Goal: Task Accomplishment & Management: Complete application form

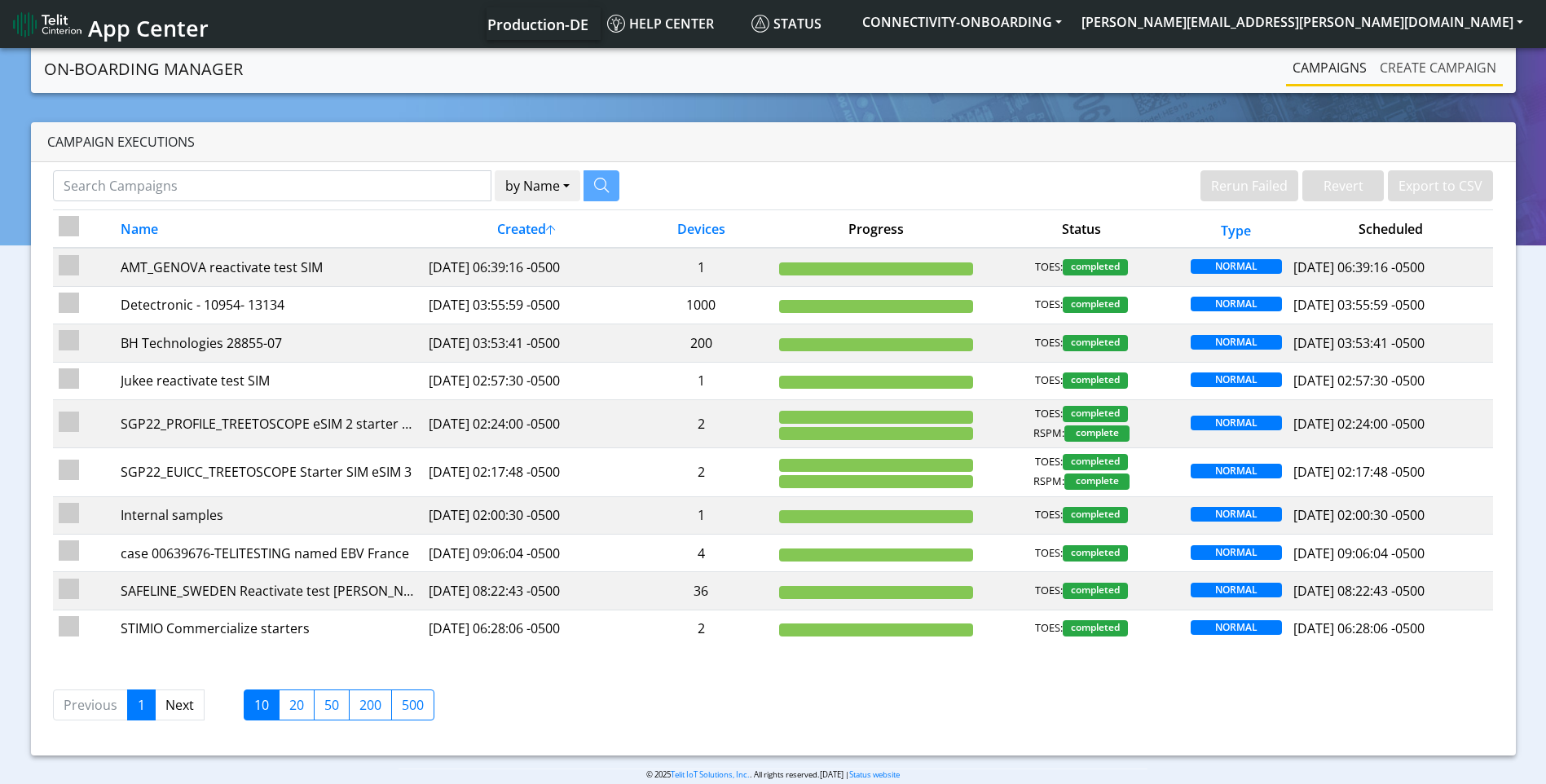
click at [1400, 76] on link "Create campaign" at bounding box center [1438, 68] width 130 height 33
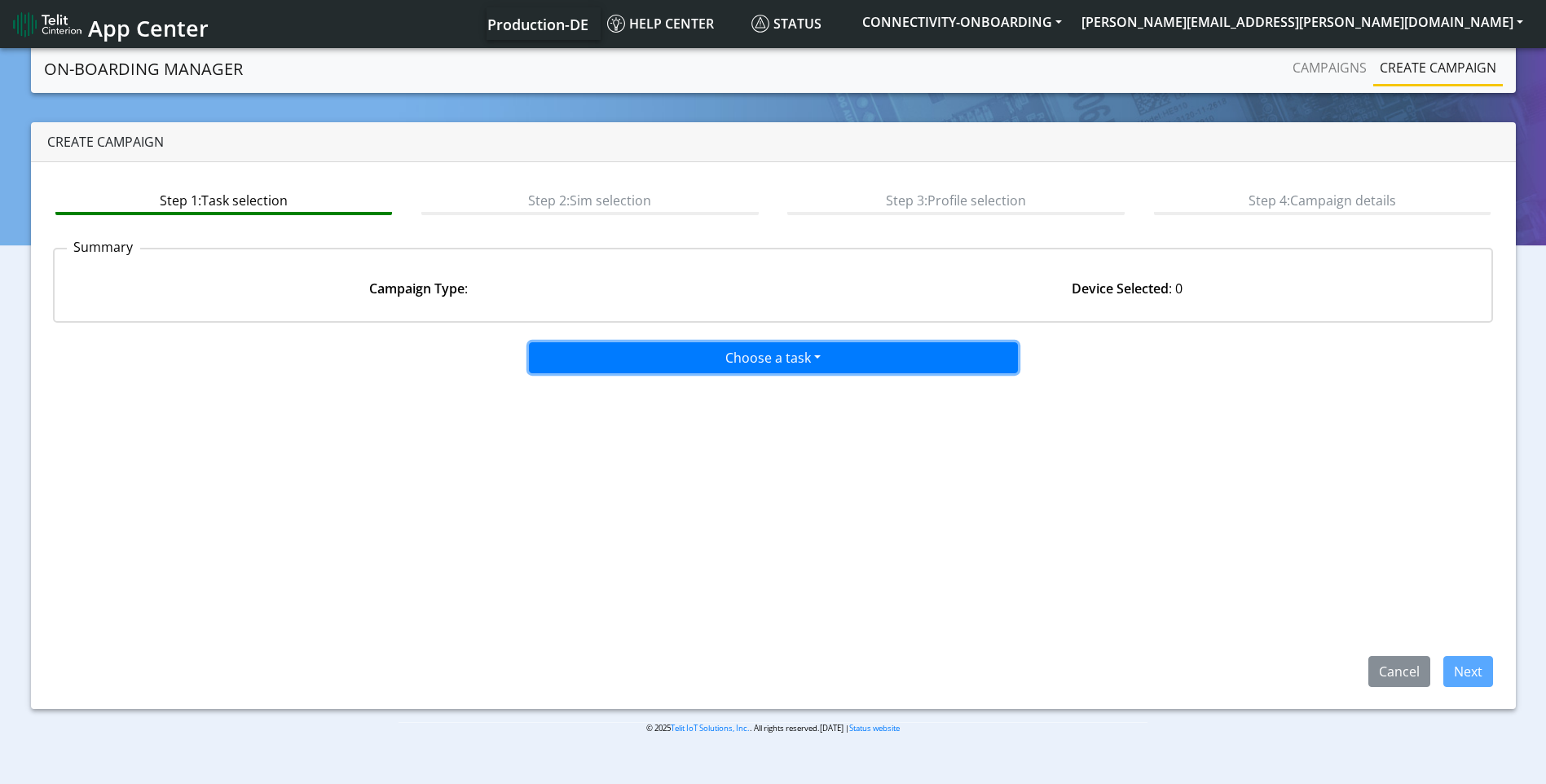
click at [739, 355] on button "Choose a task" at bounding box center [773, 358] width 489 height 31
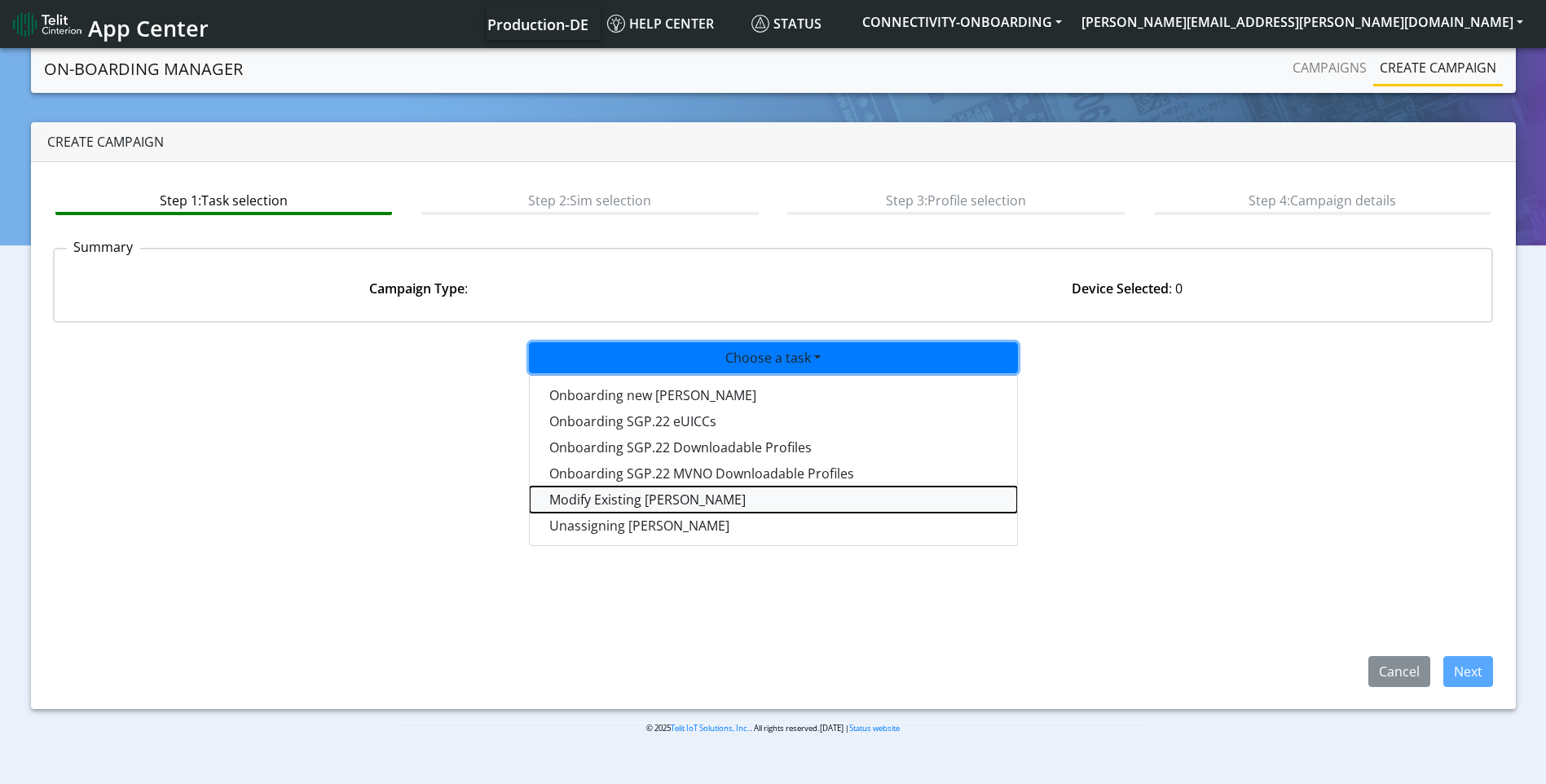
click at [650, 506] on taskiotp-dropdown "Modify Existing [PERSON_NAME]" at bounding box center [773, 499] width 487 height 26
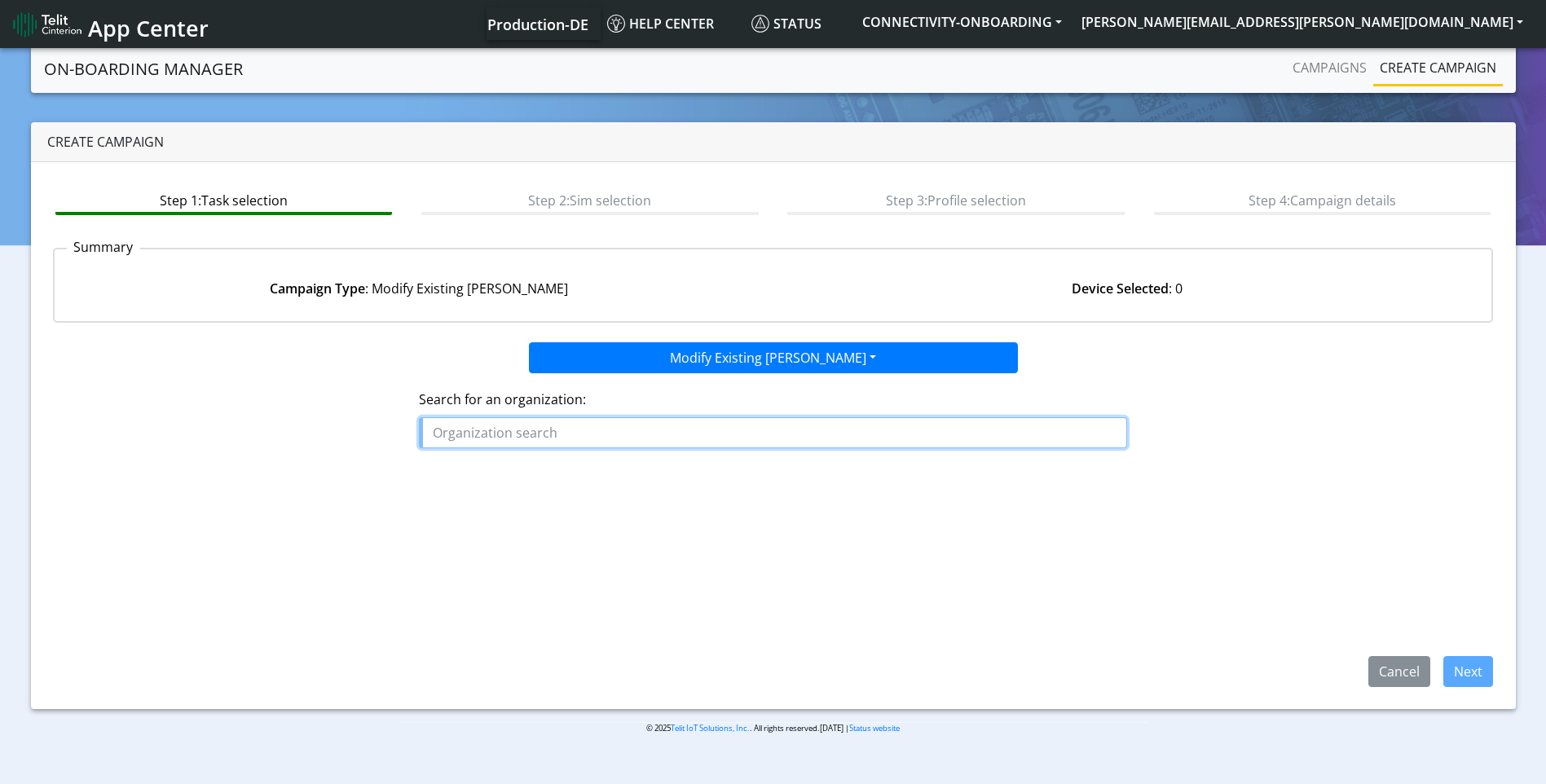
click at [592, 430] on input "text" at bounding box center [773, 433] width 708 height 31
click at [552, 471] on ngb-highlight "ZPA RK_ENERGY_SYSTEMS" at bounding box center [518, 470] width 157 height 18
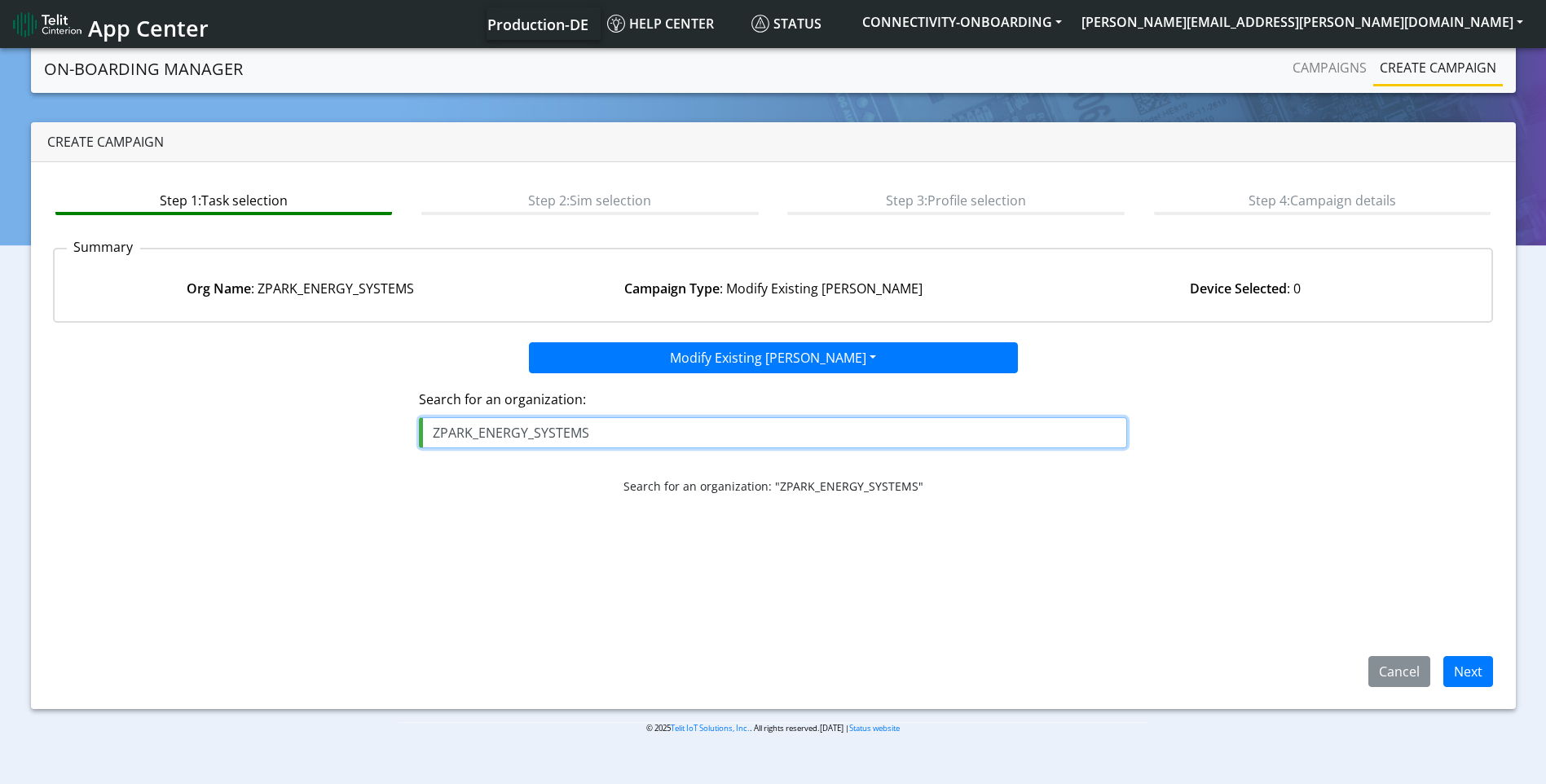
type input "ZPARK_ENERGY_SYSTEMS"
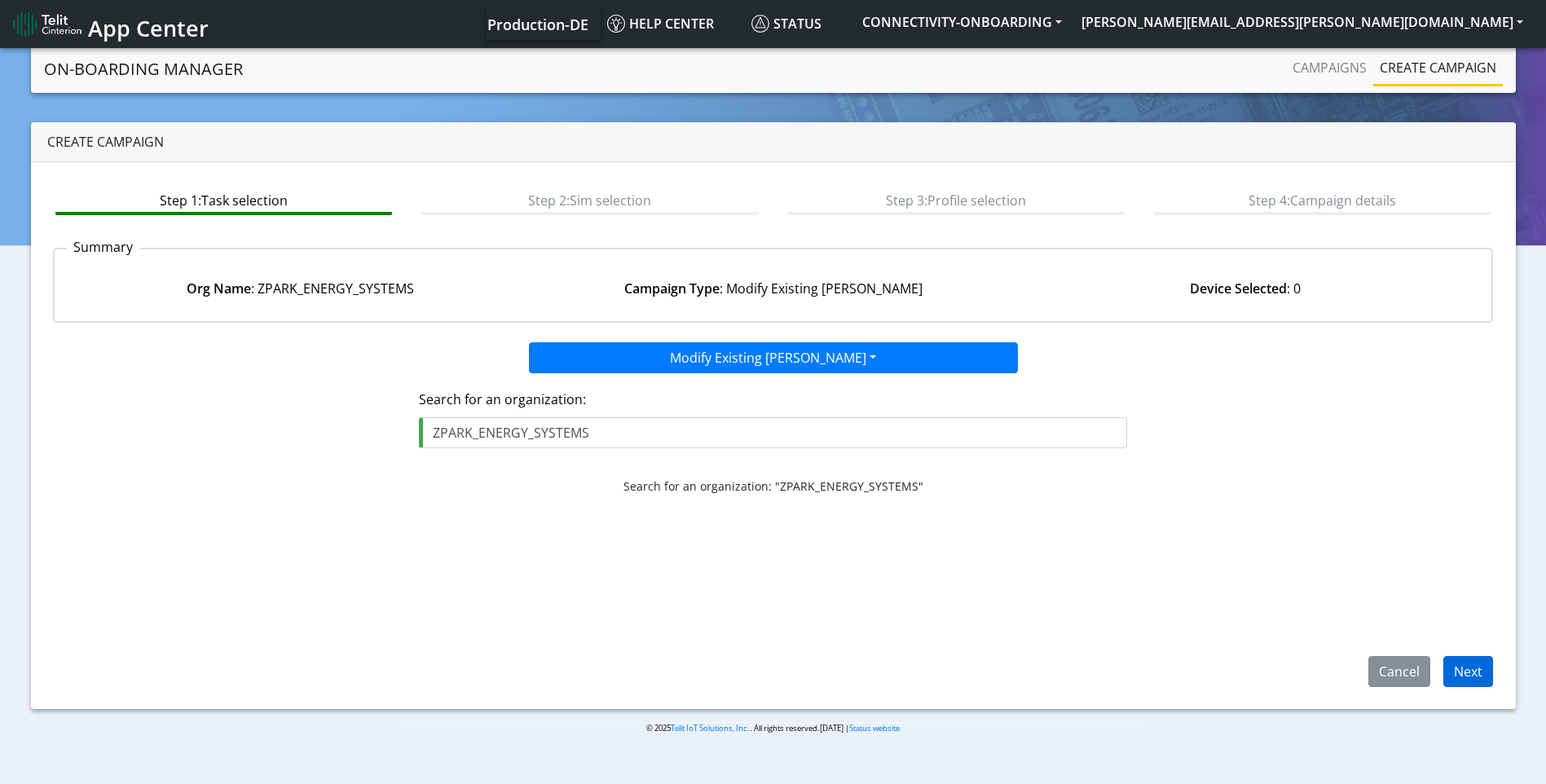
drag, startPoint x: 1444, startPoint y: 691, endPoint x: 1465, endPoint y: 685, distance: 21.8
click at [1454, 688] on div "Step 1: Task selection Step 2: Sim selection Step 3: Profile selection Step 4: …" at bounding box center [773, 435] width 1485 height 547
click at [1465, 682] on button "Next" at bounding box center [1468, 671] width 49 height 31
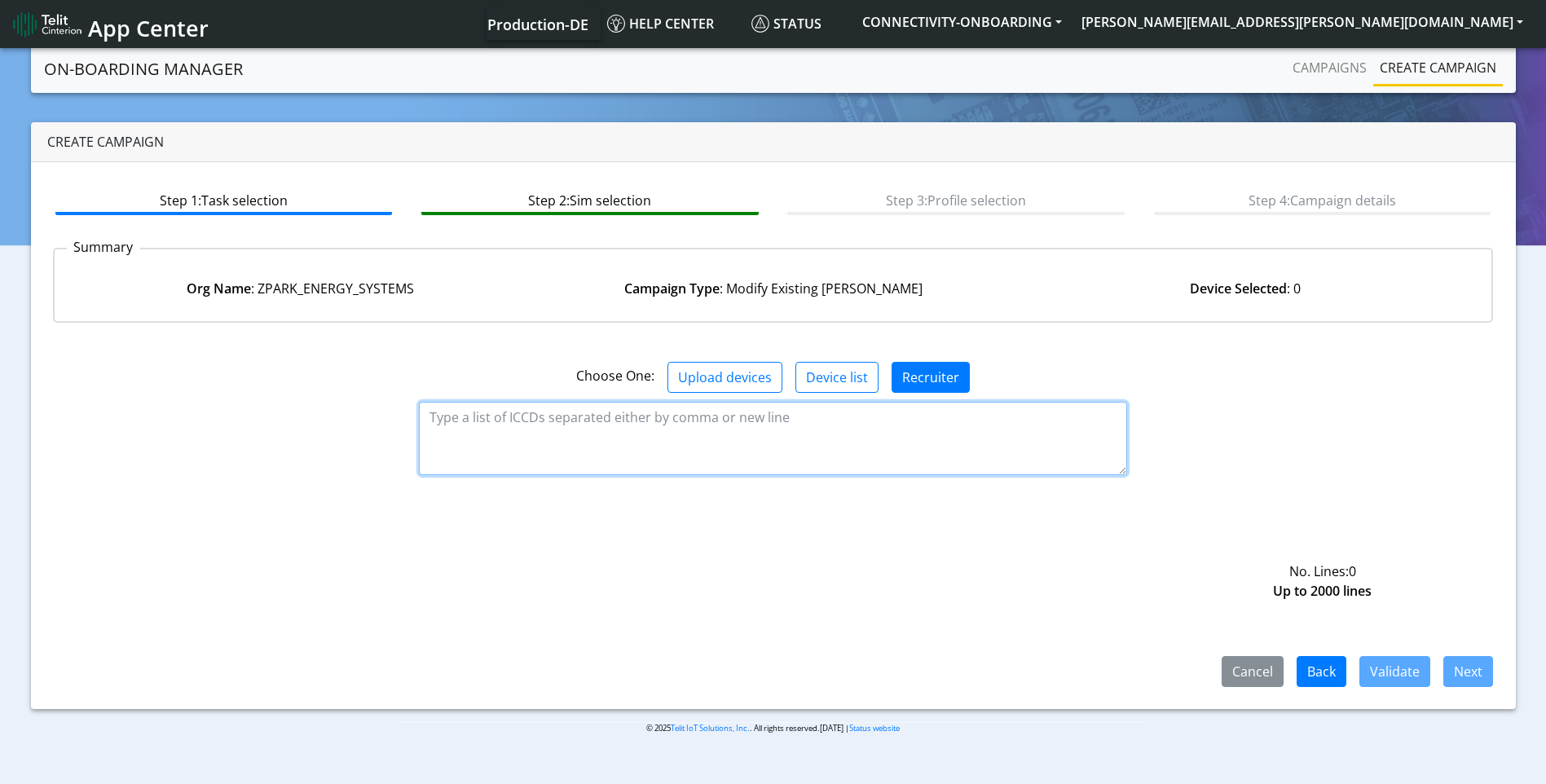
click at [622, 432] on textarea at bounding box center [773, 438] width 708 height 73
paste textarea "89358151000011232207"
type textarea "89358151000011232207"
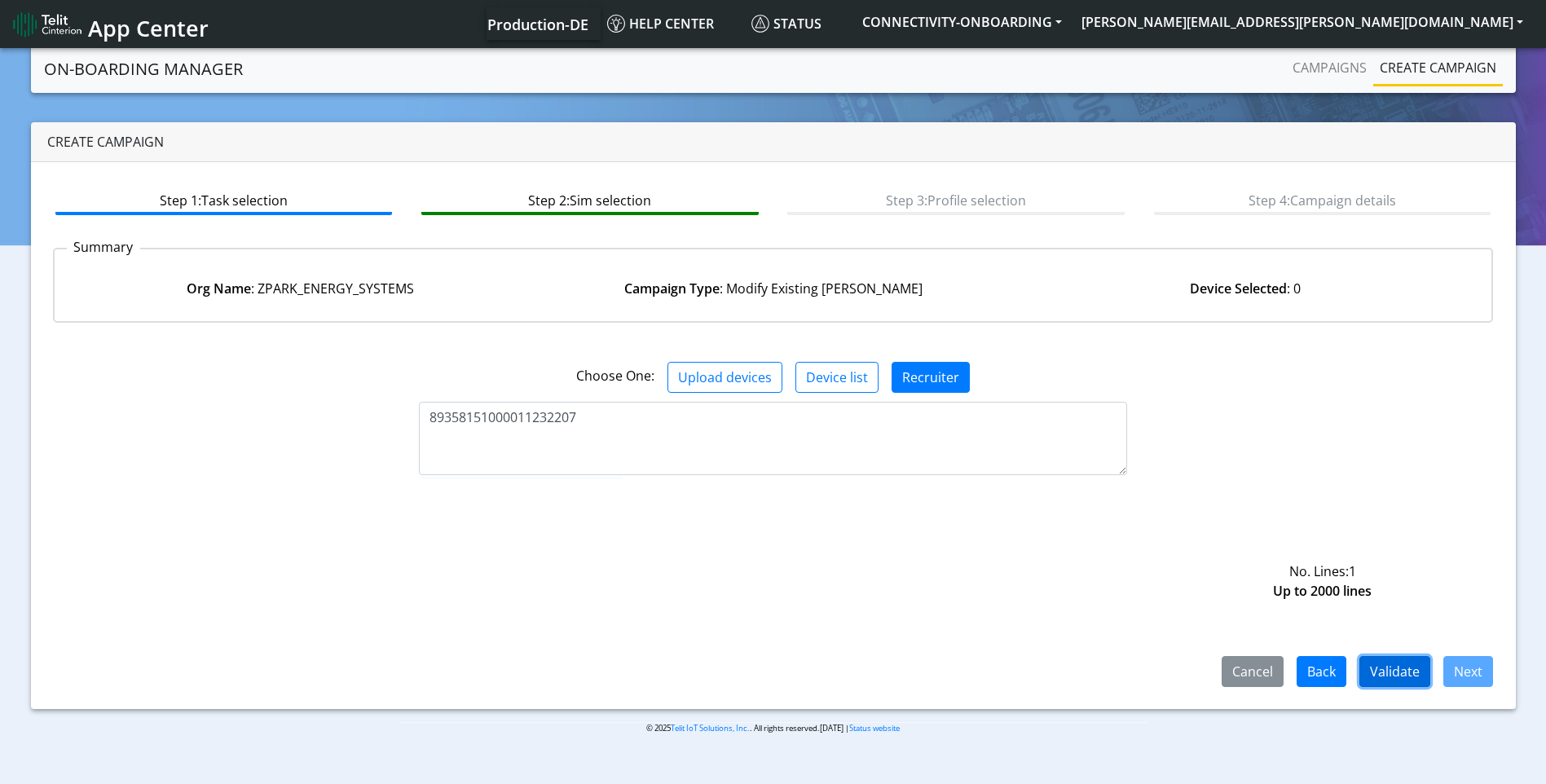
click at [1408, 664] on button "Validate" at bounding box center [1394, 671] width 70 height 31
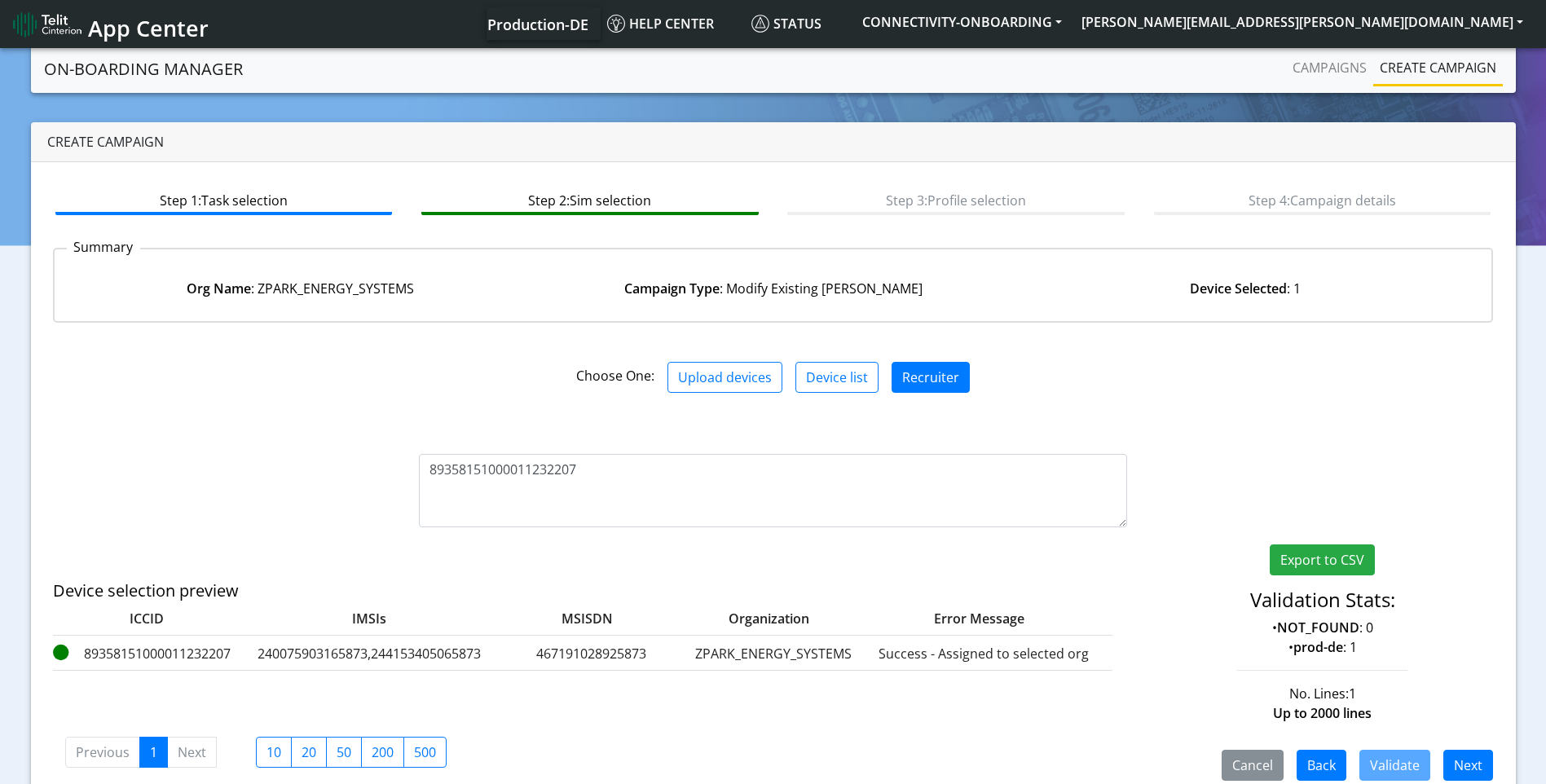
scroll to position [26, 0]
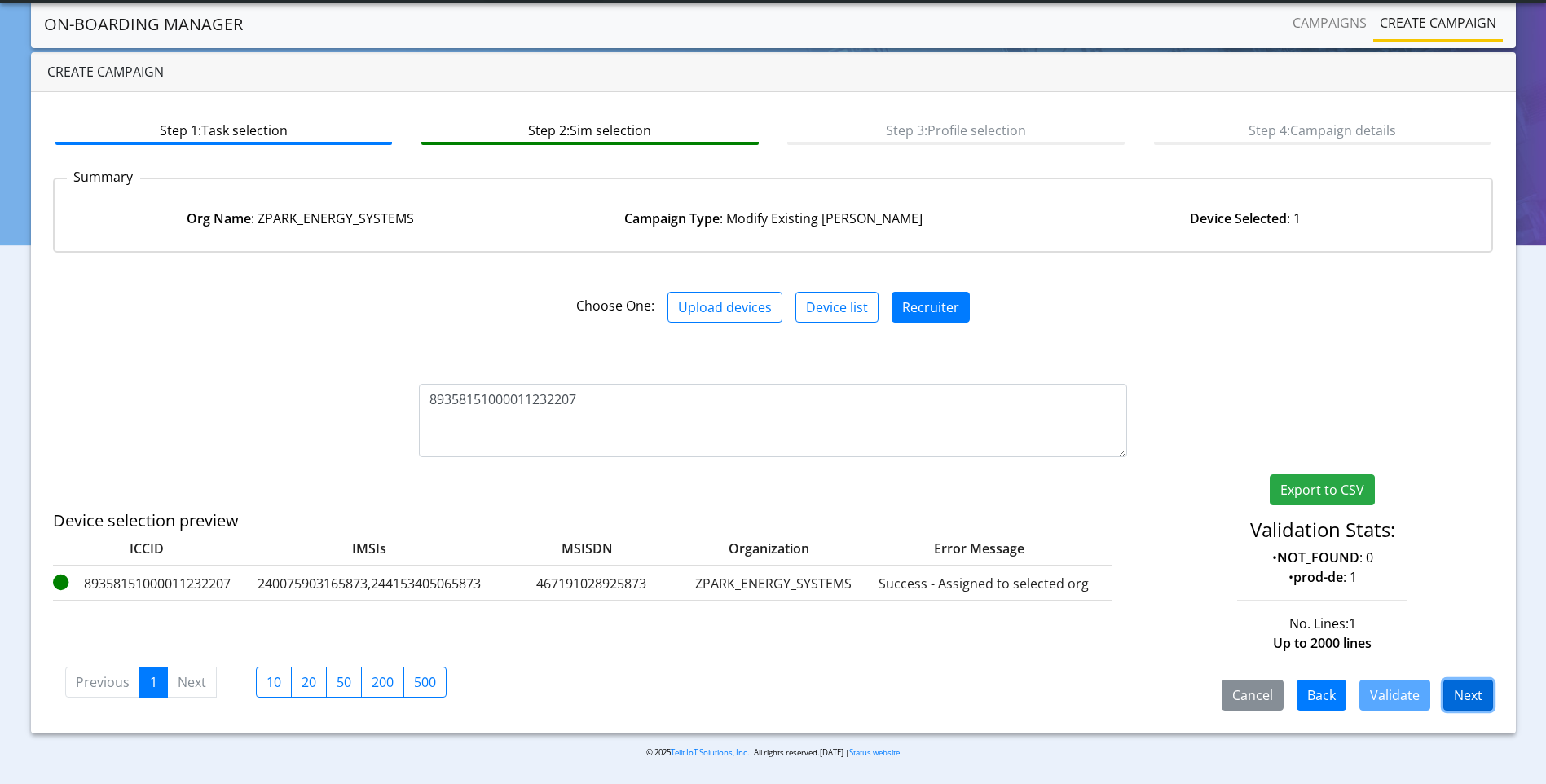
click at [1458, 683] on button "Next" at bounding box center [1468, 695] width 49 height 31
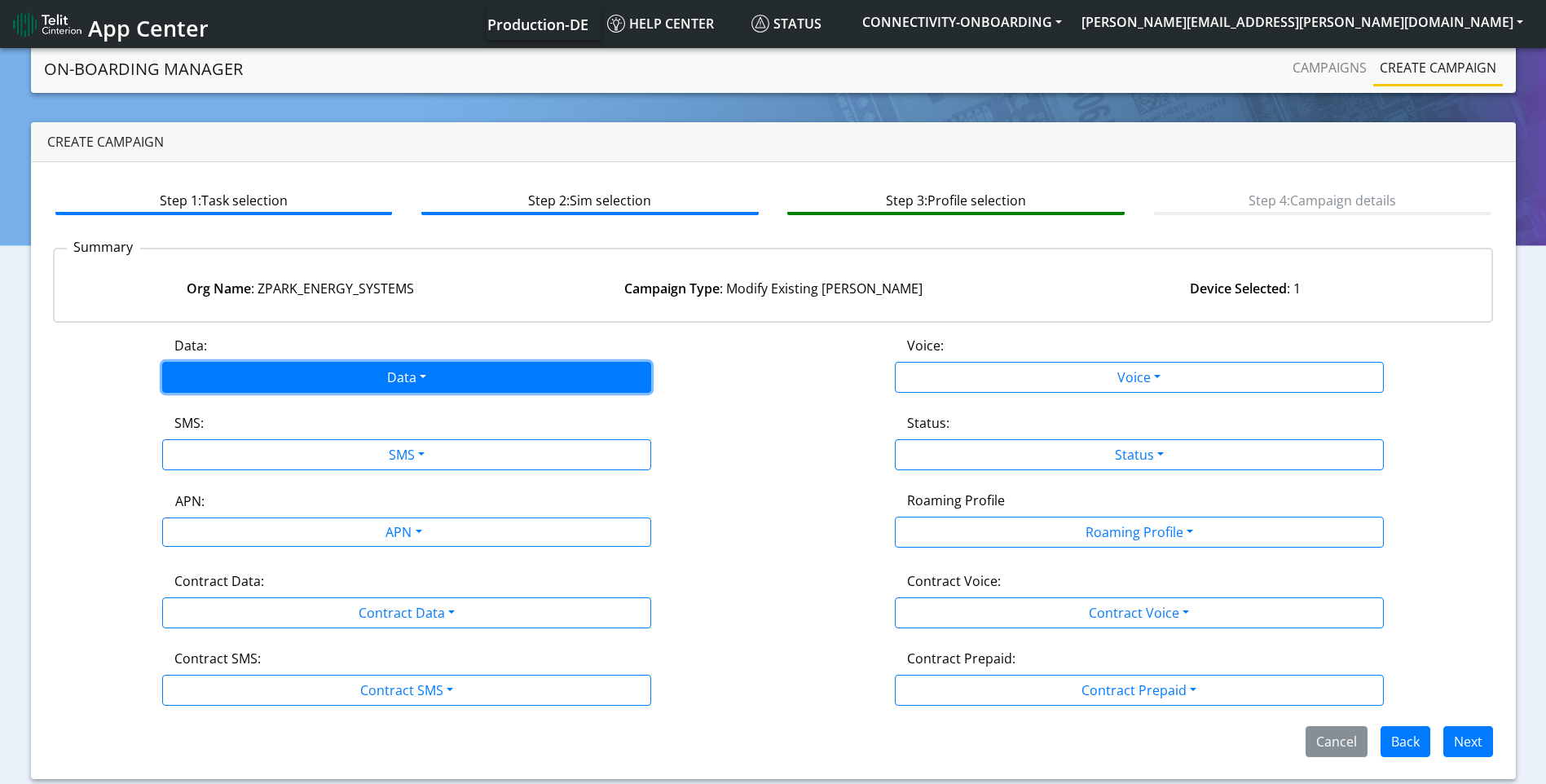
click at [481, 387] on button "Data" at bounding box center [406, 377] width 489 height 31
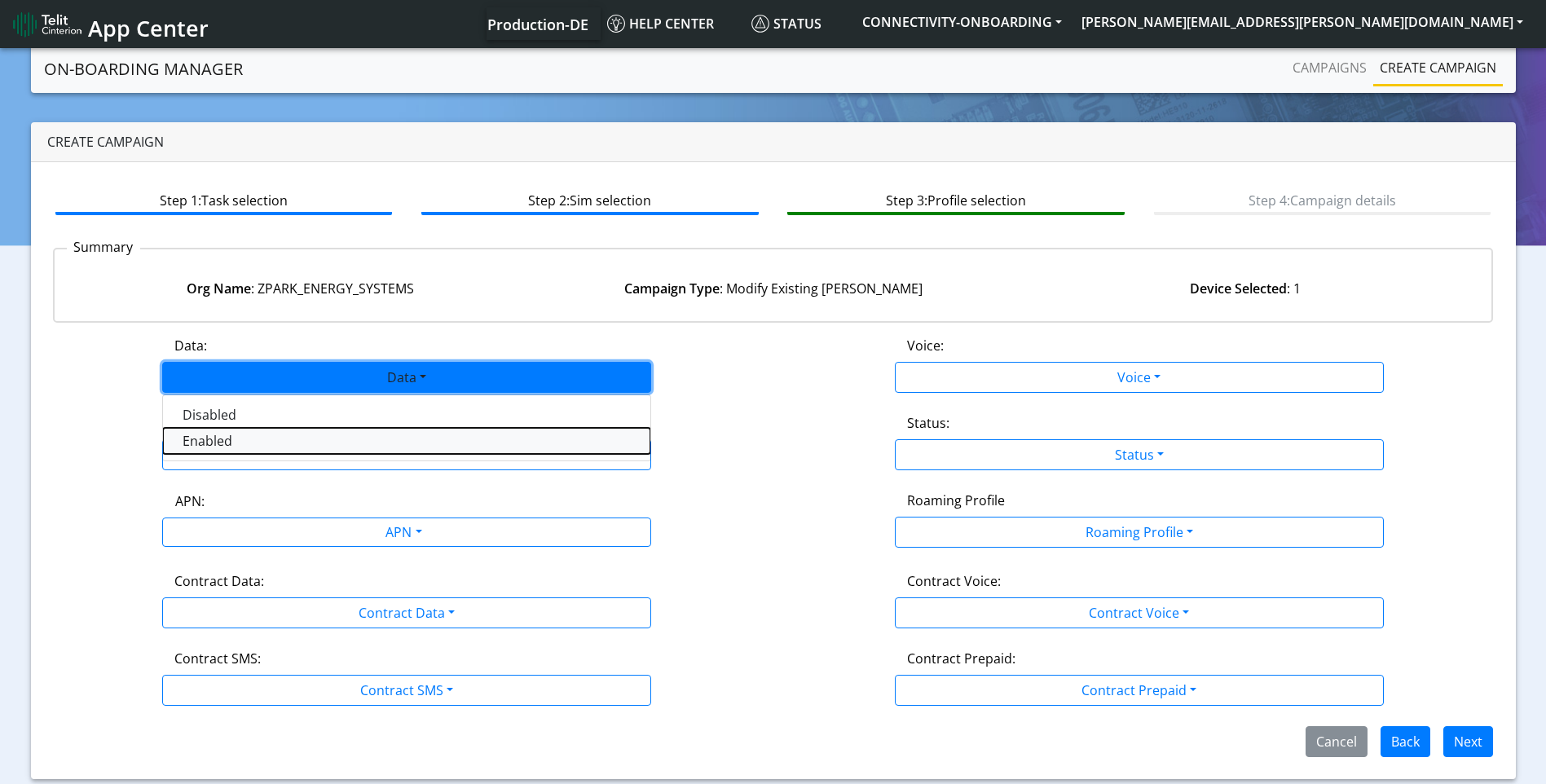
click at [391, 435] on button "Enabled" at bounding box center [406, 440] width 487 height 26
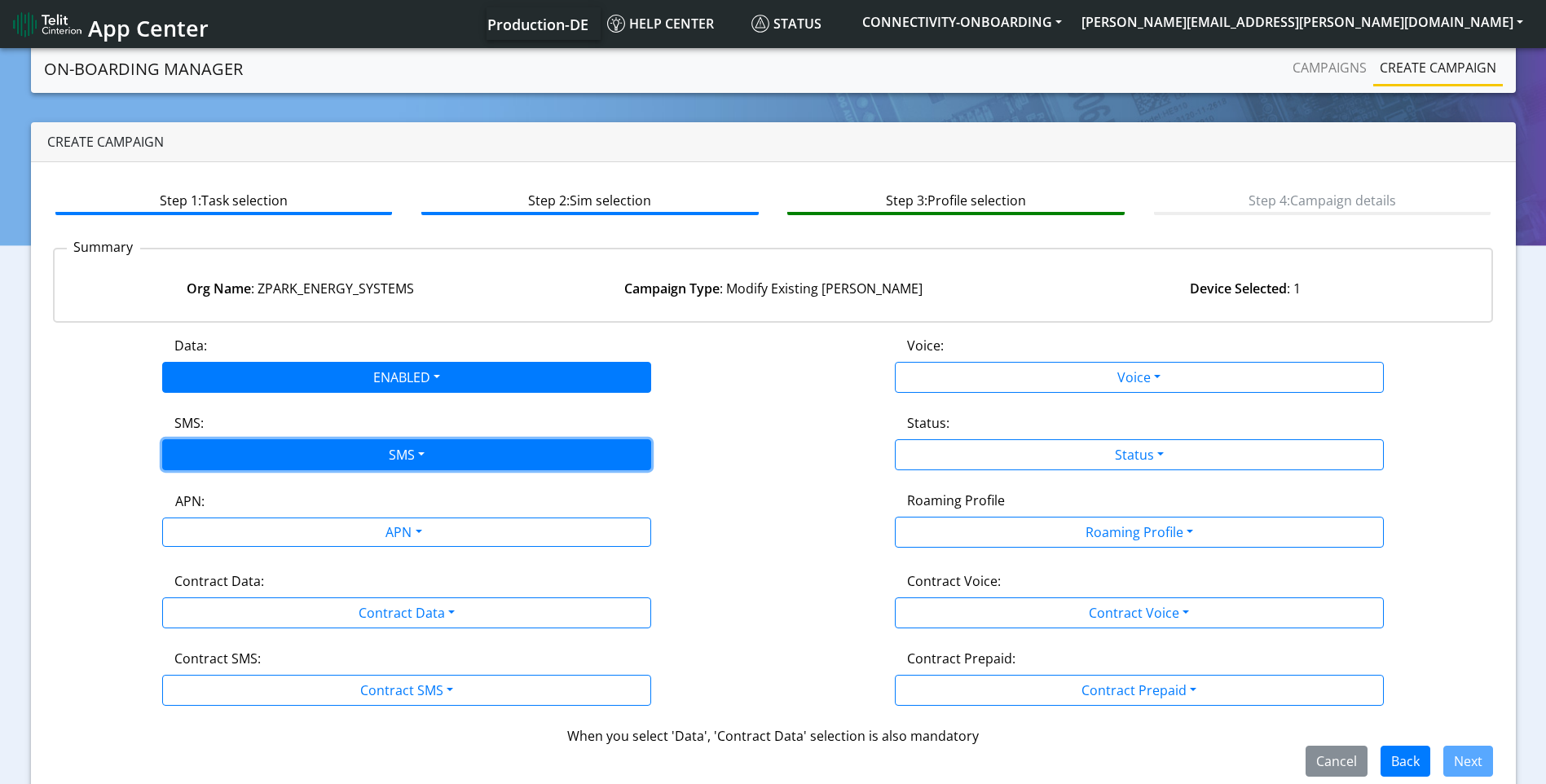
click at [384, 456] on button "SMS" at bounding box center [406, 455] width 489 height 31
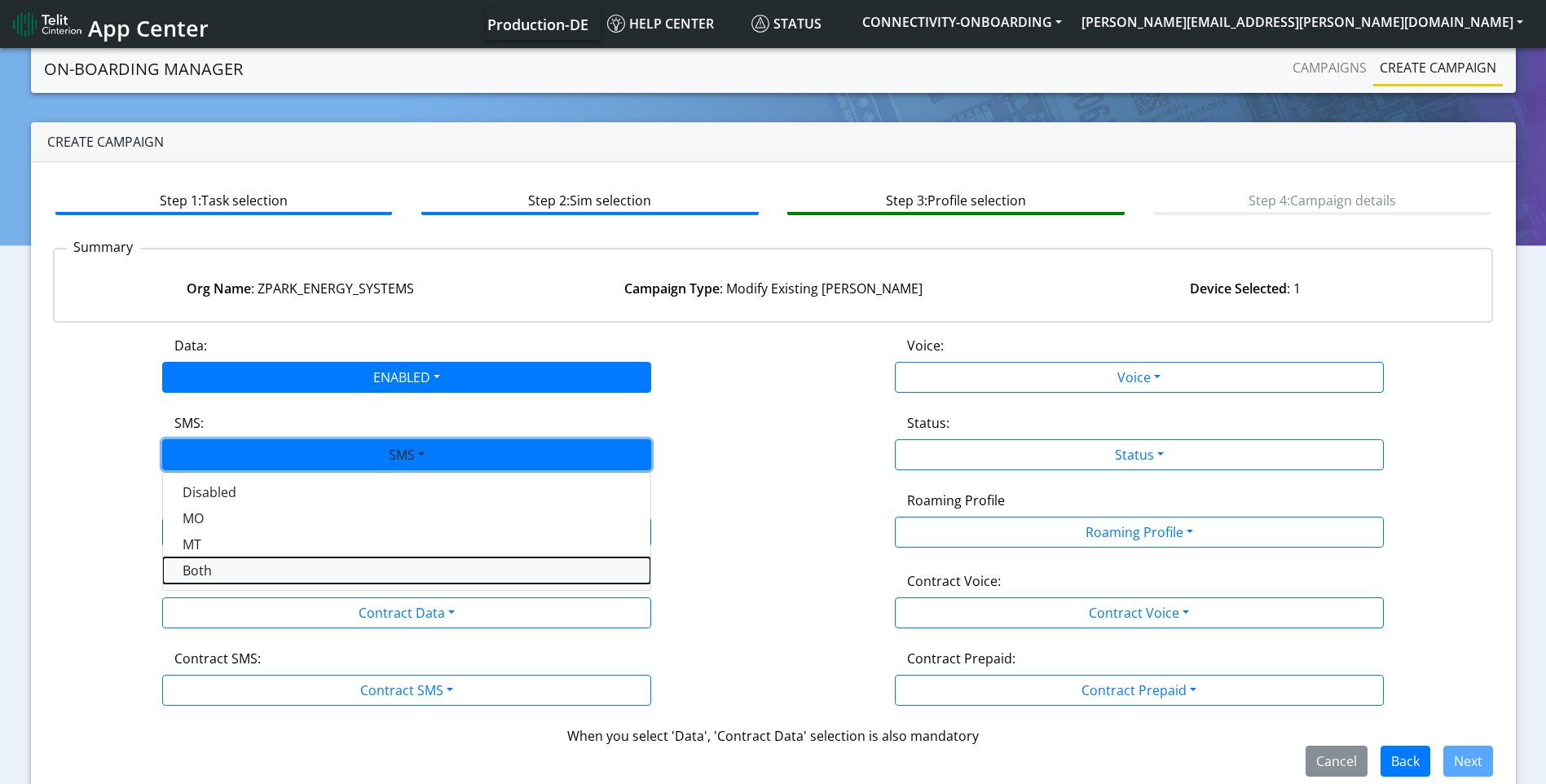
click at [310, 565] on button "Both" at bounding box center [406, 570] width 487 height 26
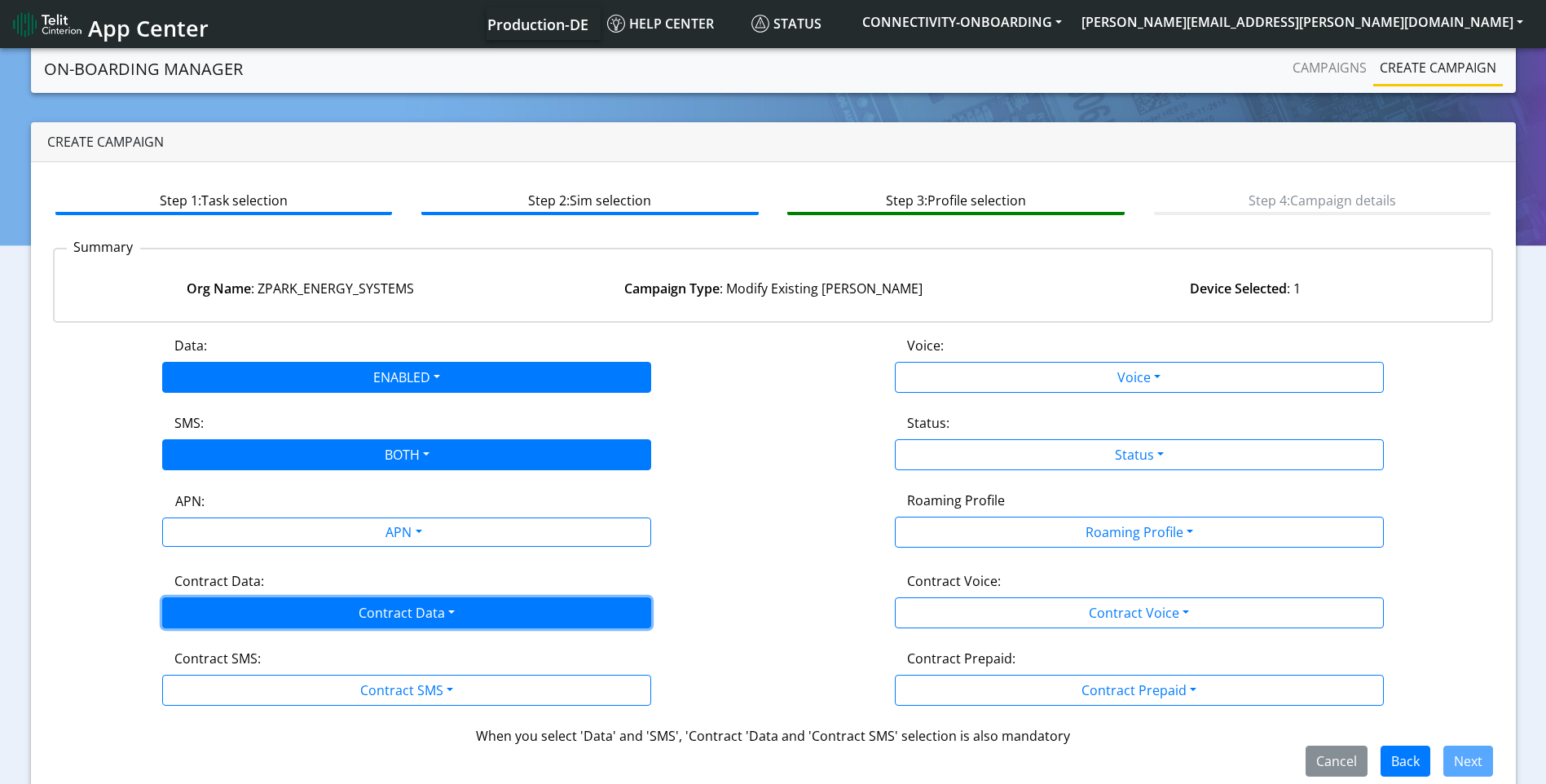
click at [303, 609] on button "Contract Data" at bounding box center [406, 613] width 489 height 31
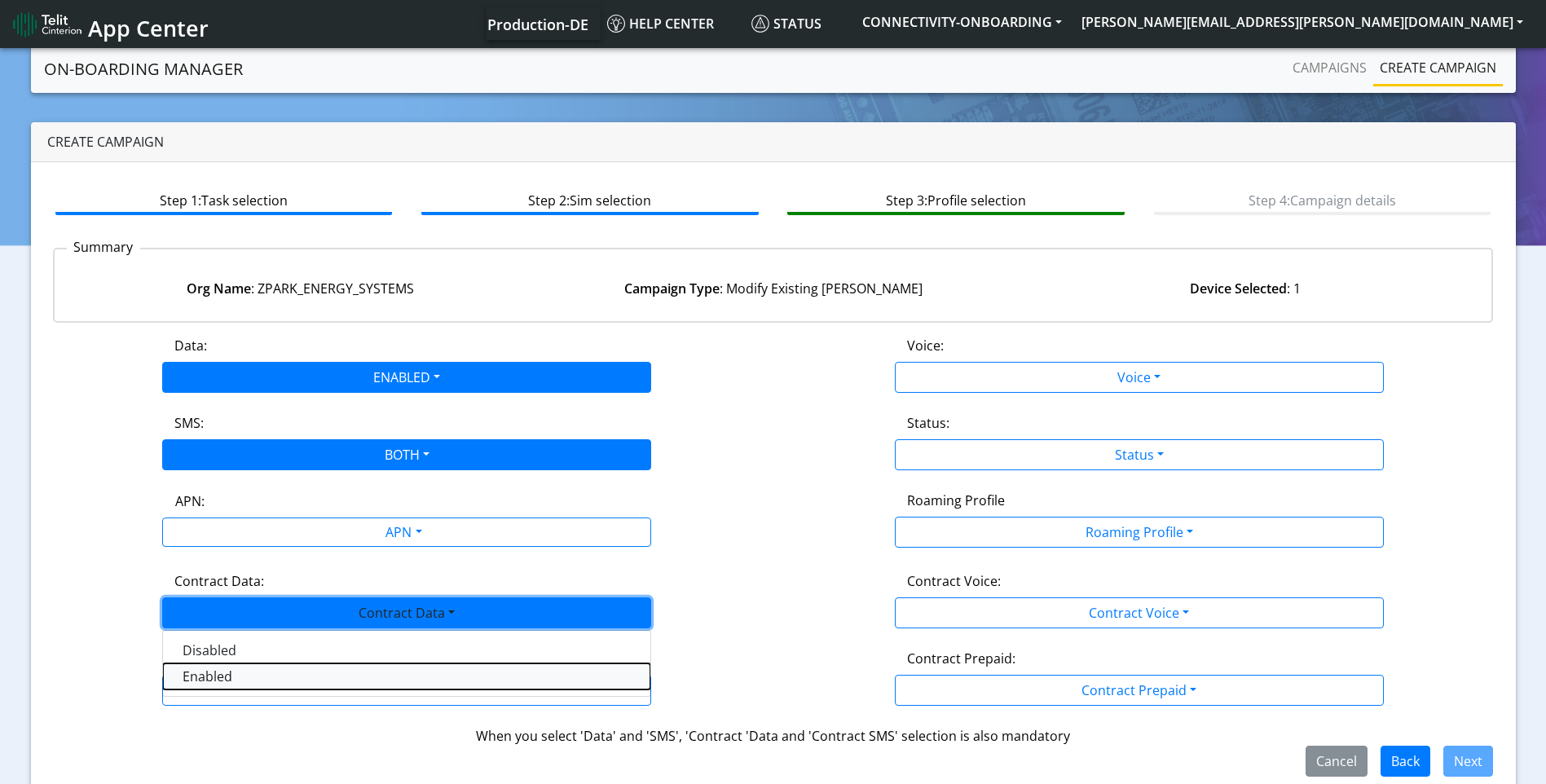
click at [255, 681] on Dataenabled-dropdown "Enabled" at bounding box center [406, 676] width 487 height 26
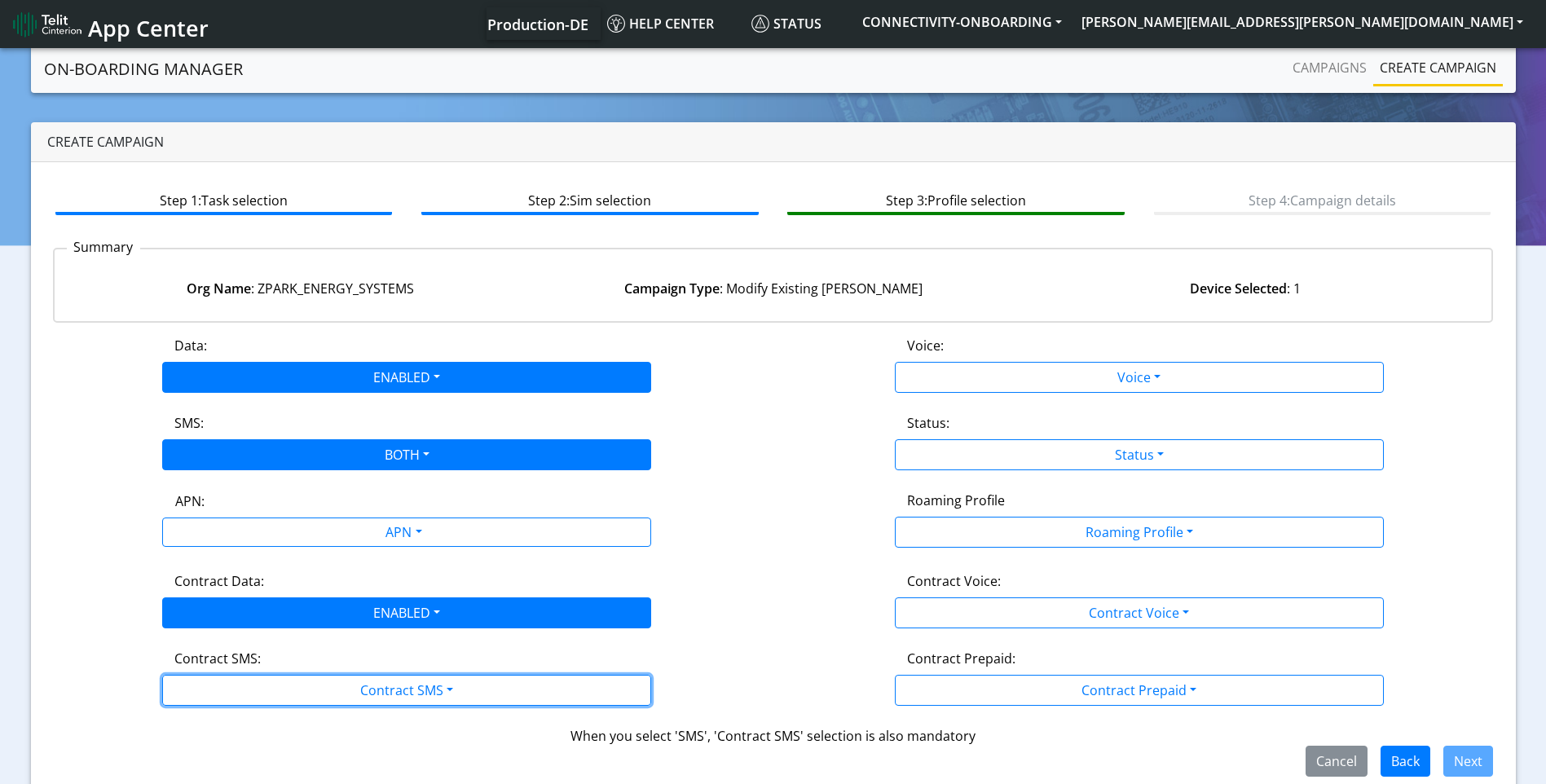
click at [255, 681] on button "Contract SMS" at bounding box center [406, 690] width 489 height 31
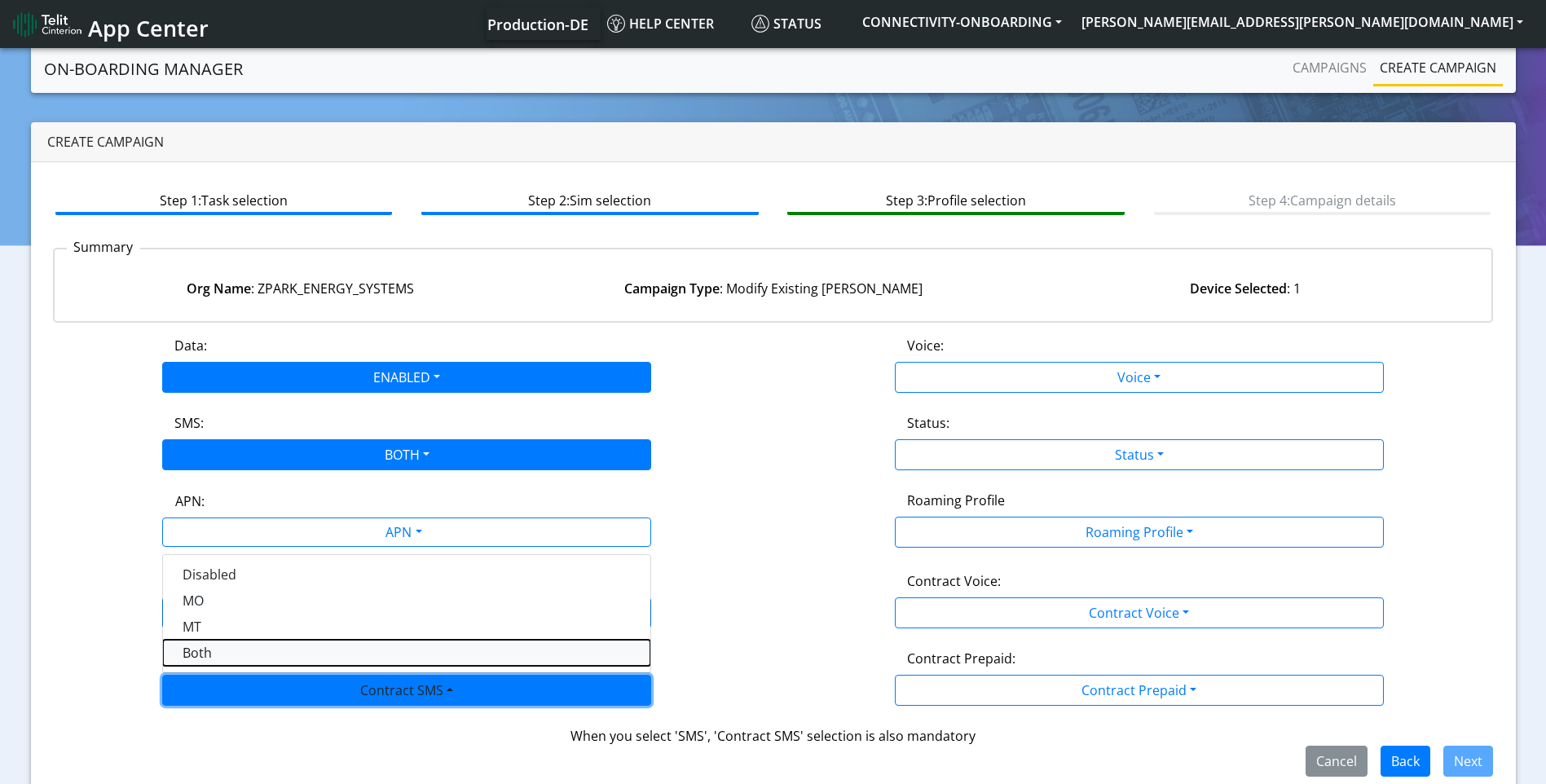
click at [220, 641] on SMSboth-dropdown "Both" at bounding box center [406, 652] width 487 height 26
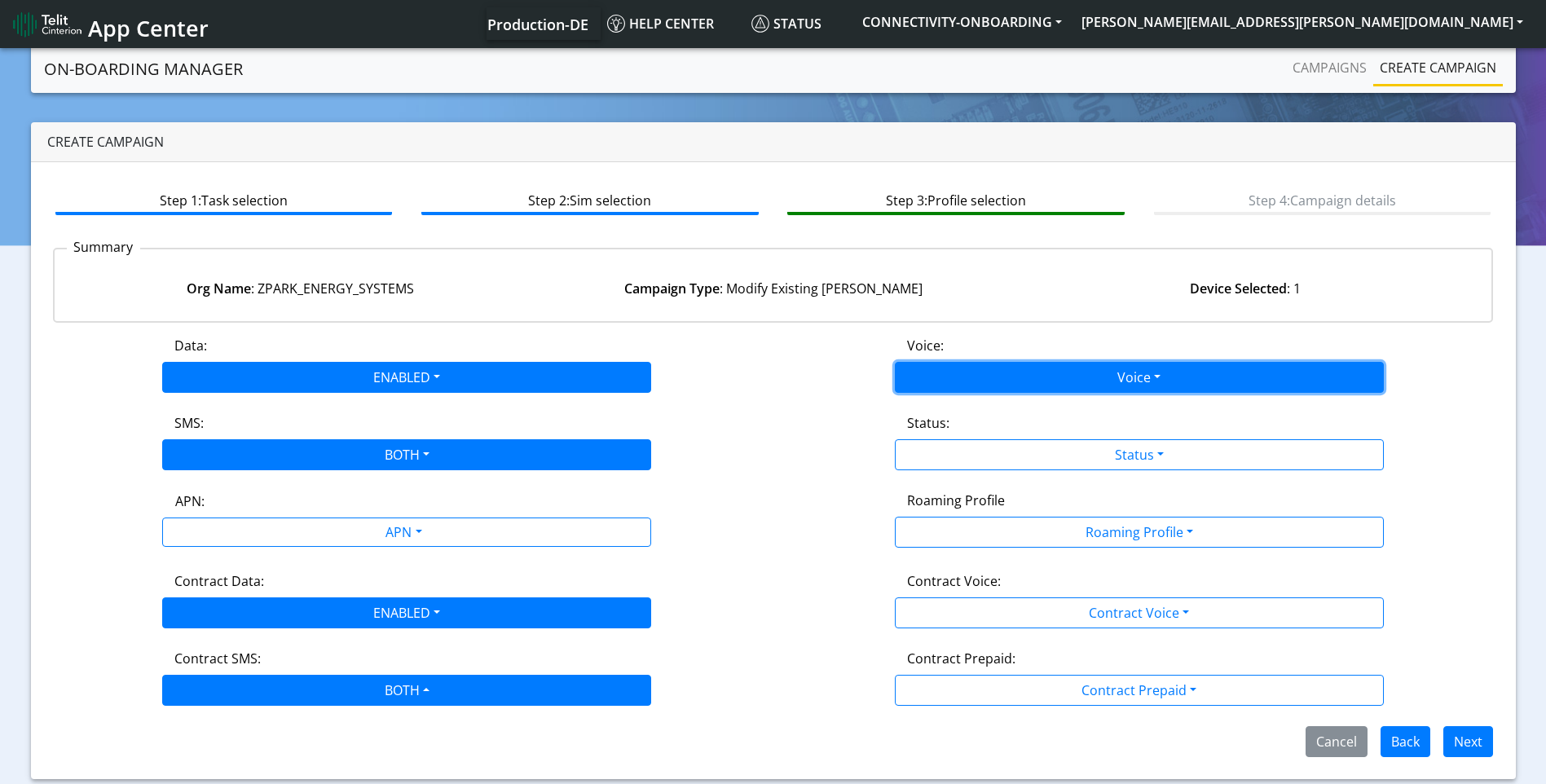
click at [1131, 377] on button "Voice" at bounding box center [1140, 377] width 489 height 31
click at [1113, 324] on app-summary "Summary Org Name : ZPARK_ENERGY_SYSTEMS Campaign Type : Modify Existing [PERSON…" at bounding box center [773, 285] width 1441 height 101
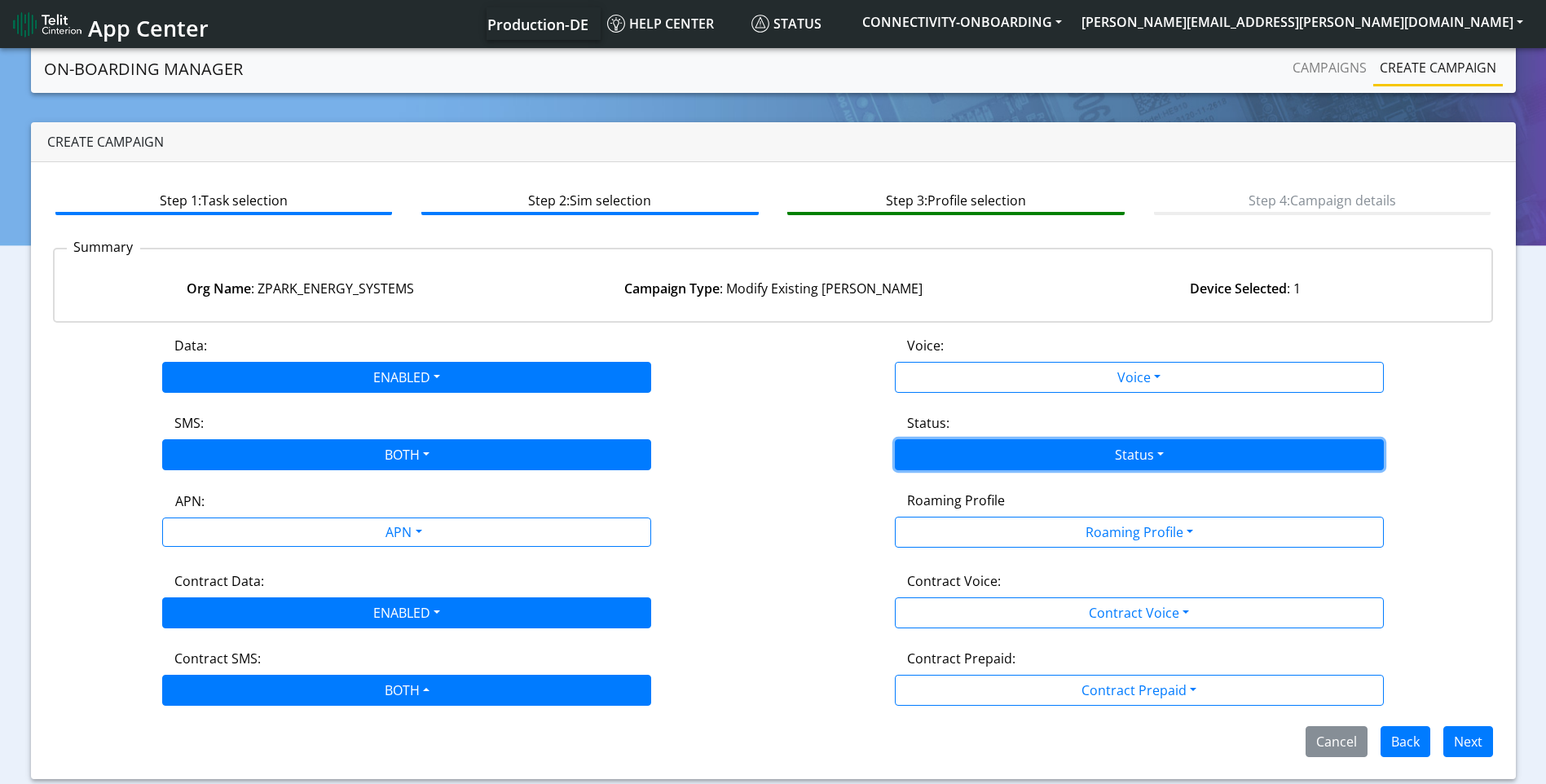
click at [1068, 450] on button "Status" at bounding box center [1140, 455] width 489 height 31
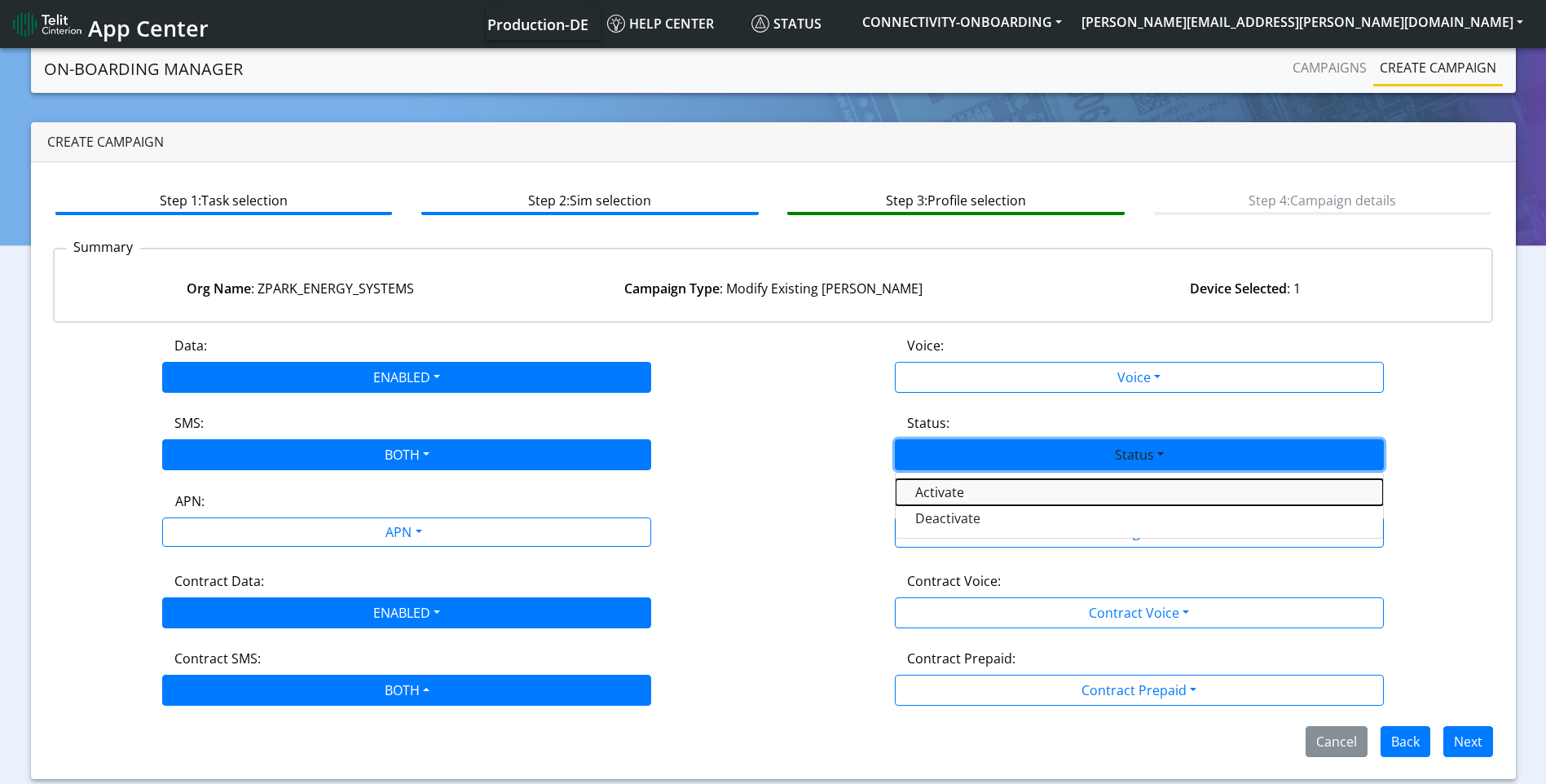
click at [1029, 501] on button "Activate" at bounding box center [1140, 492] width 487 height 26
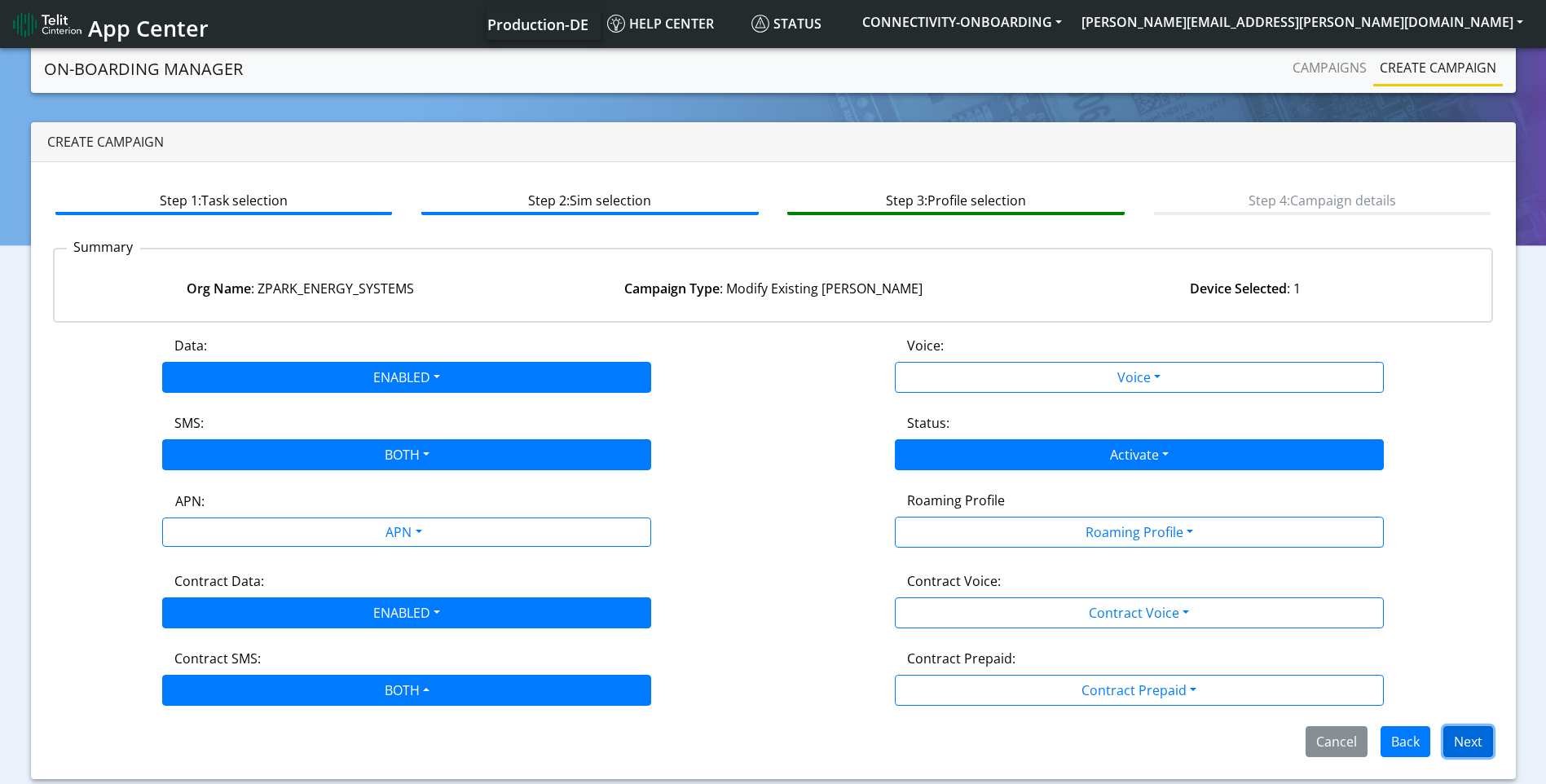
click at [1482, 738] on button "Next" at bounding box center [1468, 741] width 49 height 31
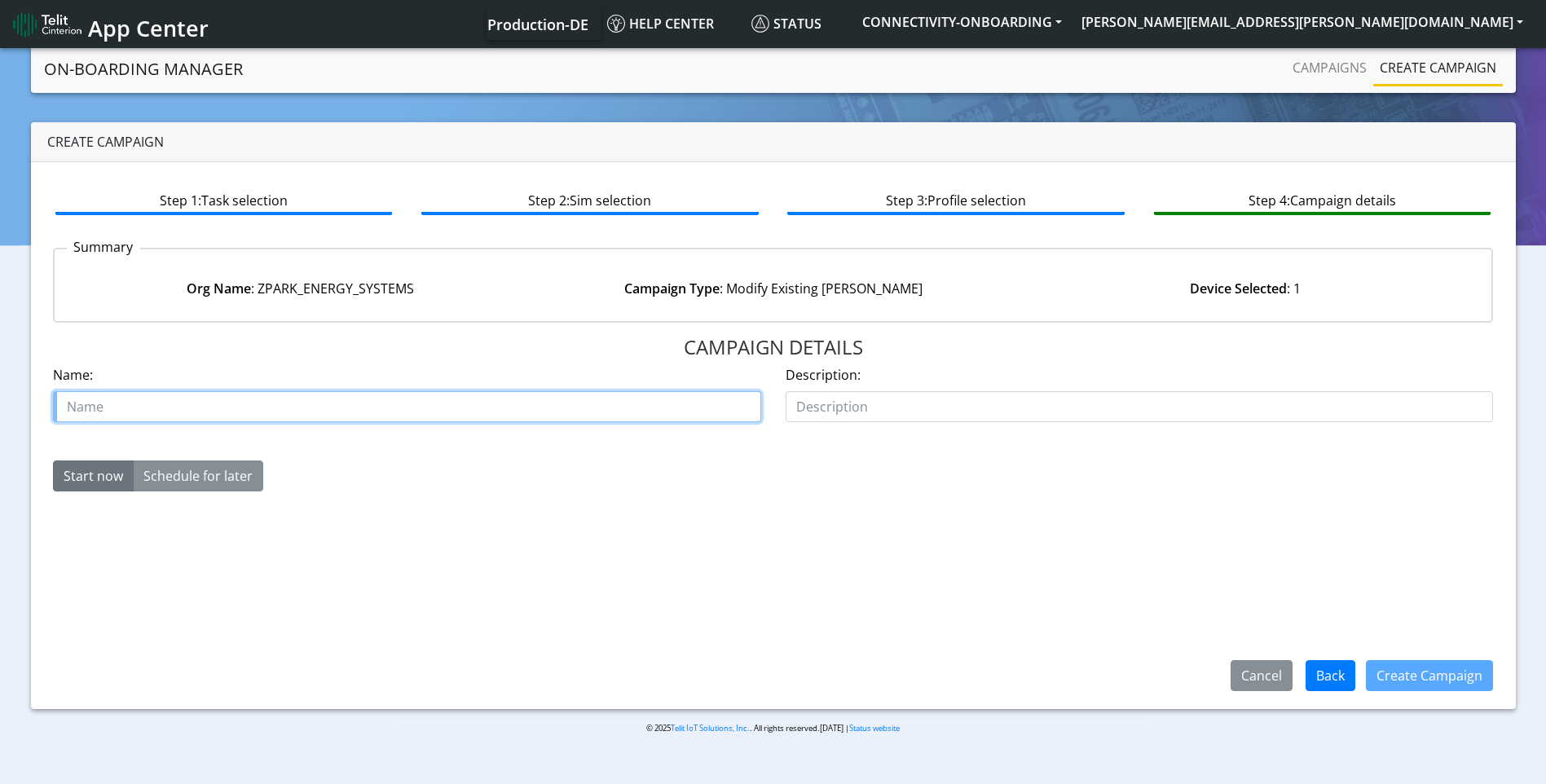
click at [441, 405] on input "text" at bounding box center [407, 406] width 708 height 31
click at [611, 405] on input "zpark case" at bounding box center [407, 406] width 708 height 31
paste input "00640498"
type input "zpark case 00640498"
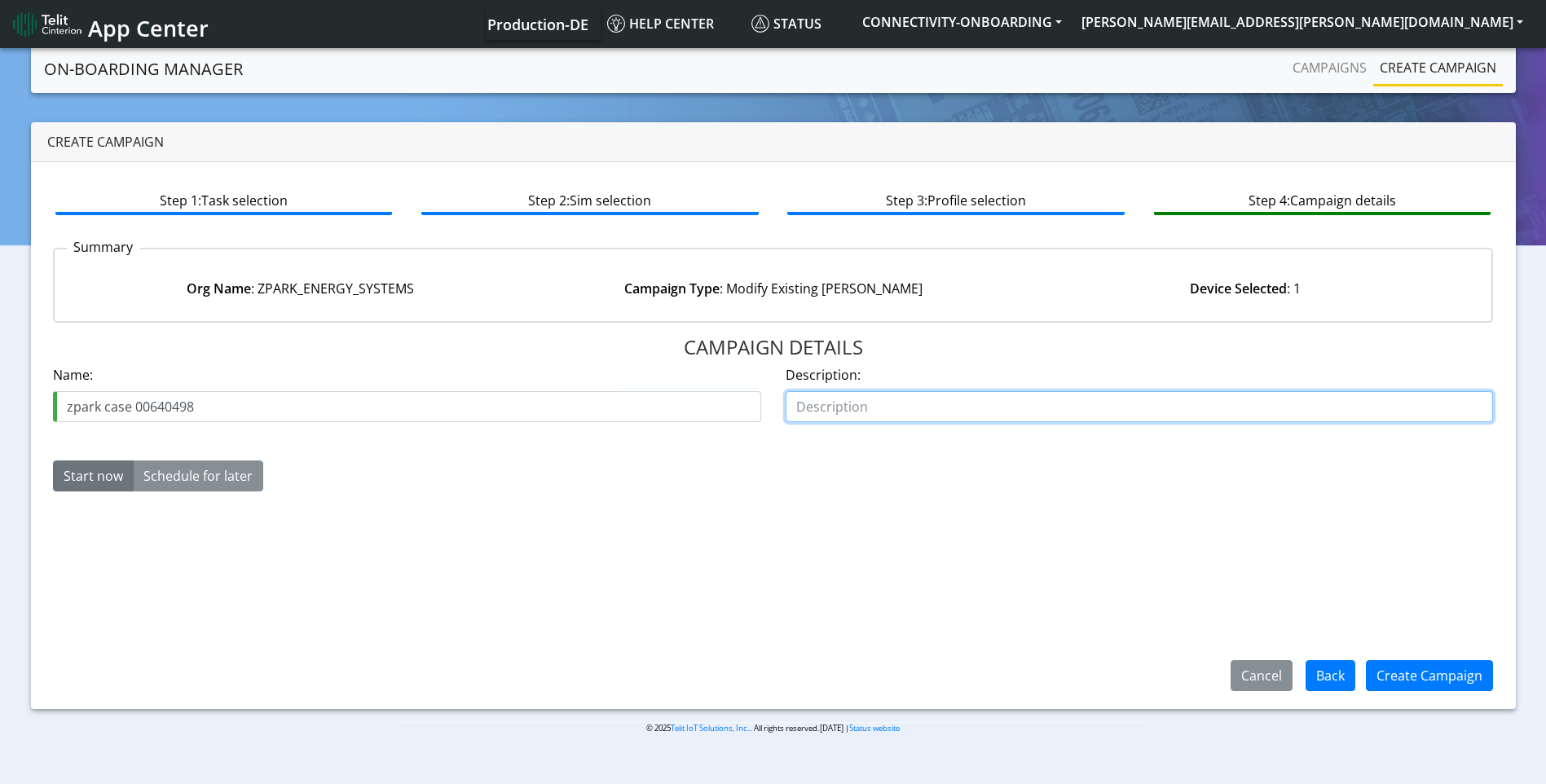
click at [891, 401] on input "text" at bounding box center [1140, 406] width 708 height 31
type input "enable"
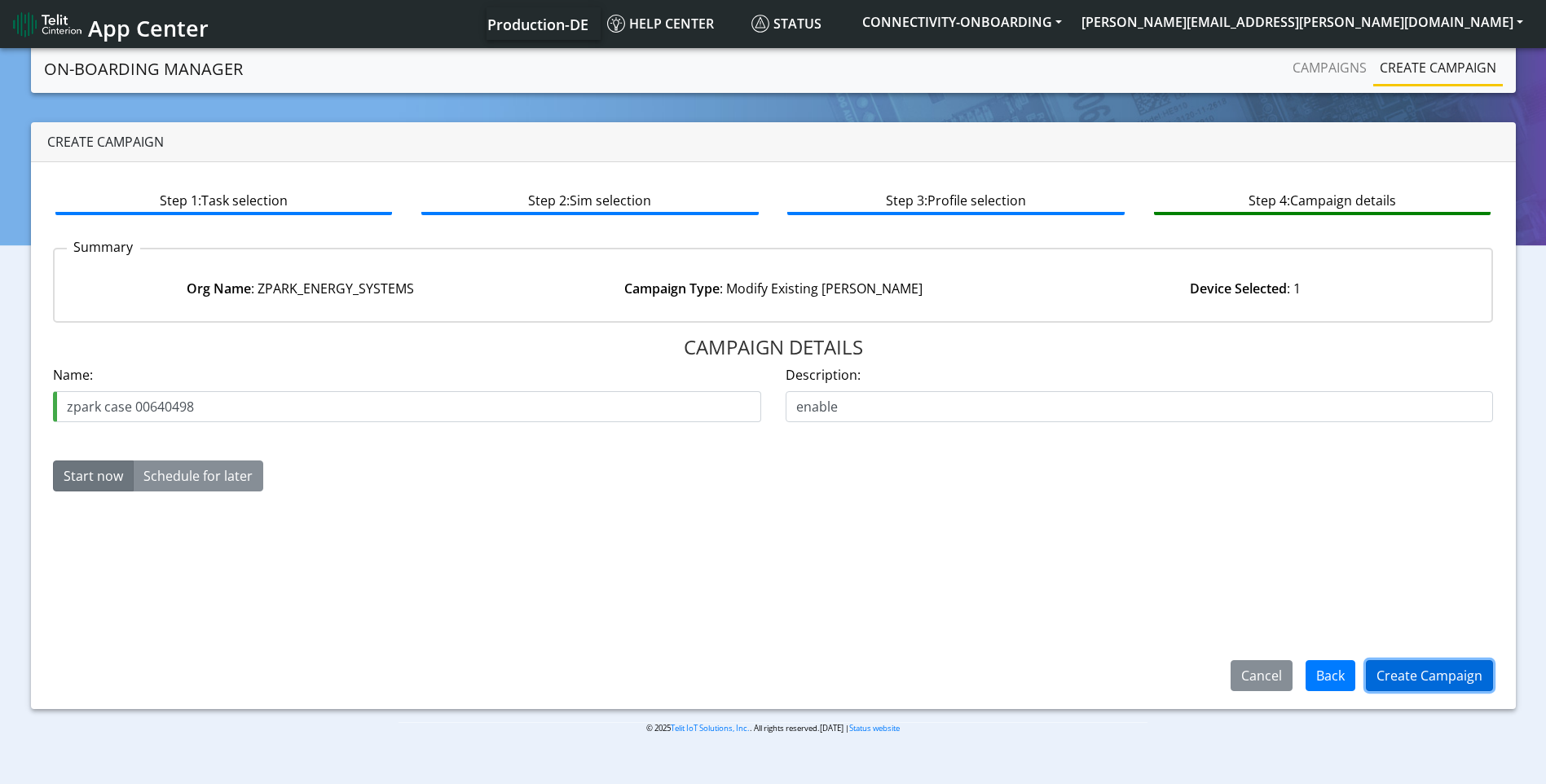
click at [1402, 668] on button "Create Campaign" at bounding box center [1429, 675] width 127 height 31
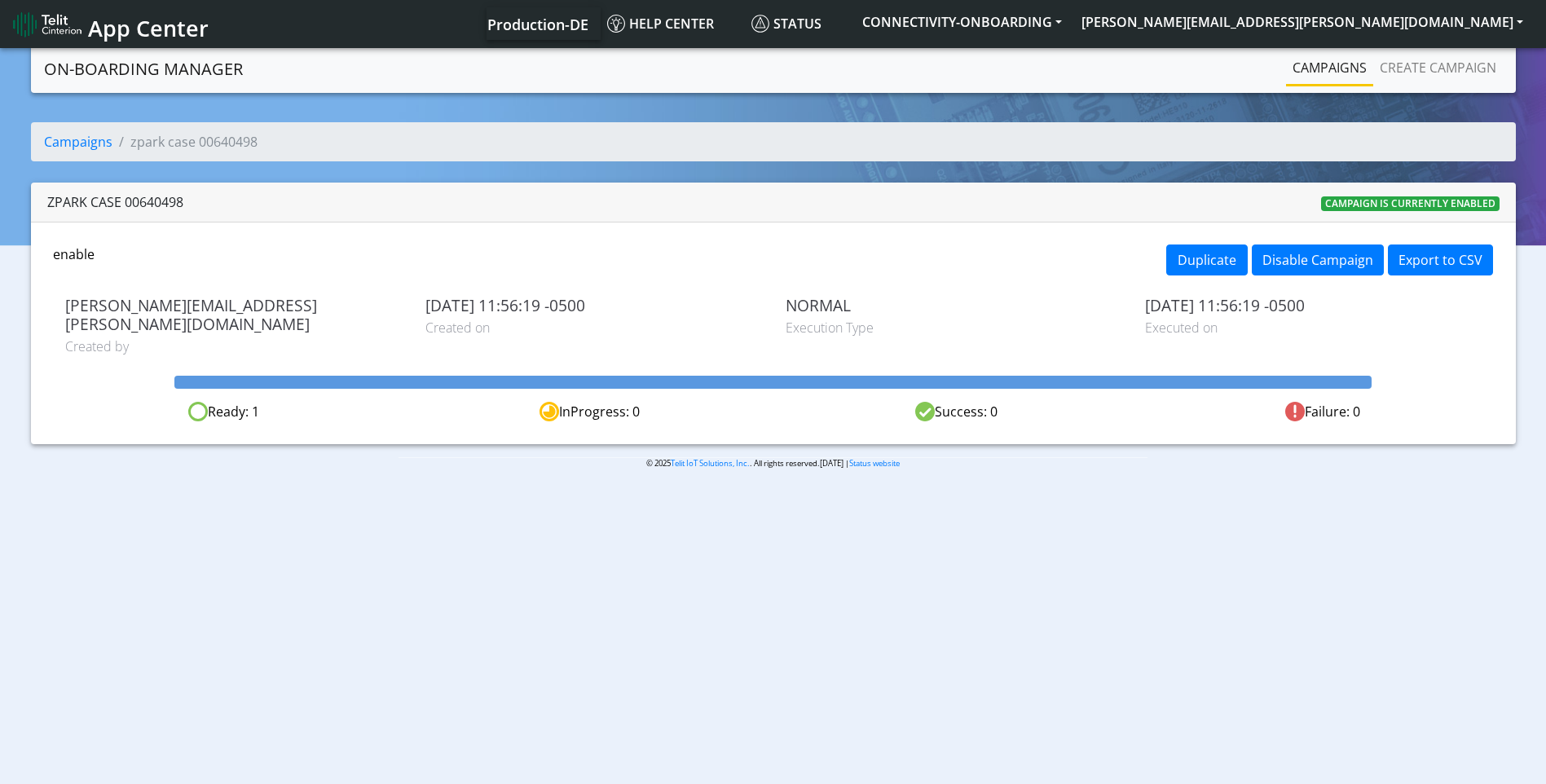
click at [1305, 72] on link "Campaigns" at bounding box center [1329, 68] width 87 height 33
